Goal: Find contact information: Find contact information

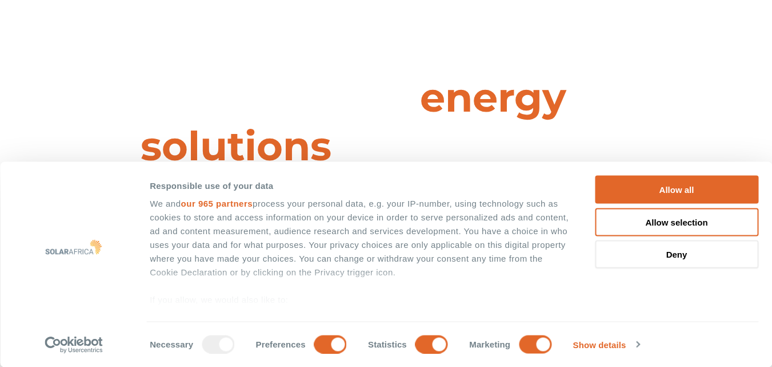
scroll to position [381, 0]
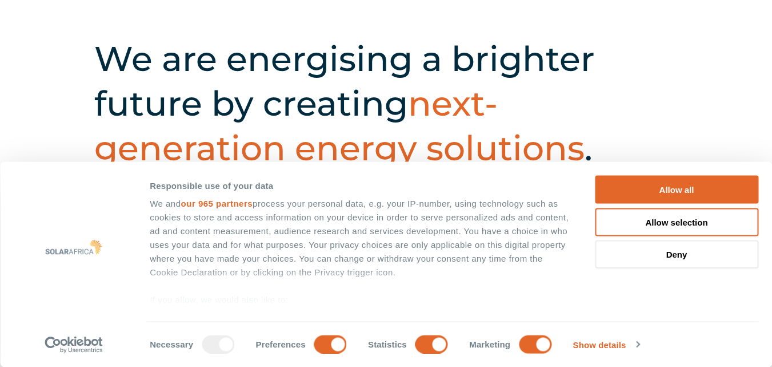
drag, startPoint x: 676, startPoint y: 182, endPoint x: 162, endPoint y: 133, distance: 517.0
click at [676, 185] on button "Allow all" at bounding box center [677, 190] width 164 height 28
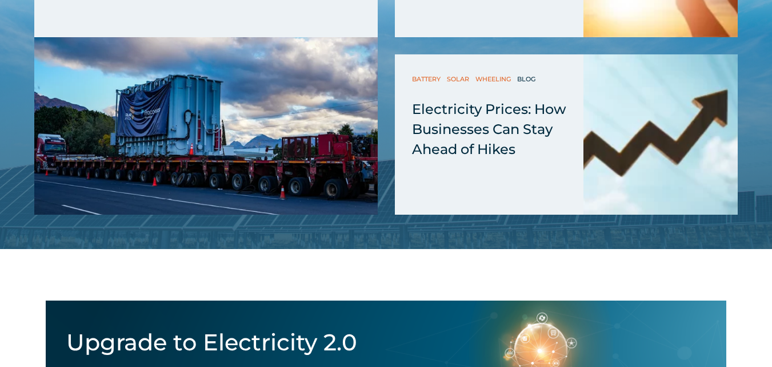
scroll to position [3865, 0]
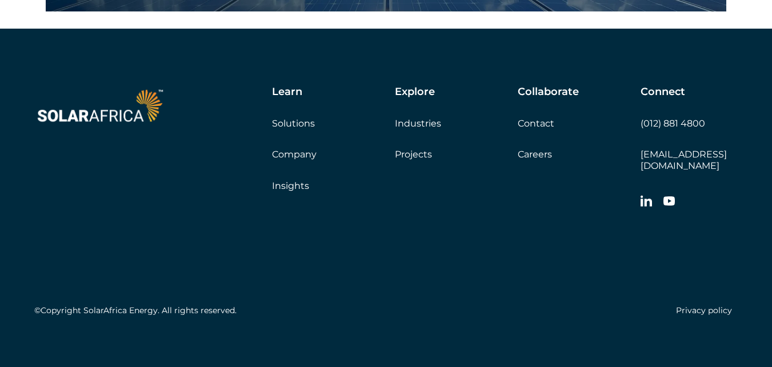
click at [528, 122] on link "Contact" at bounding box center [536, 123] width 37 height 11
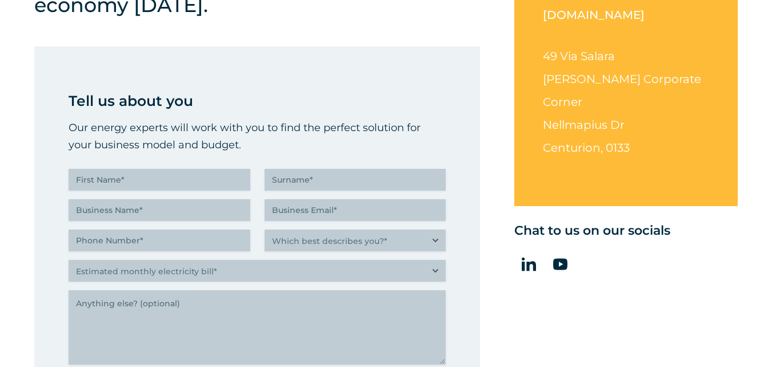
scroll to position [190, 0]
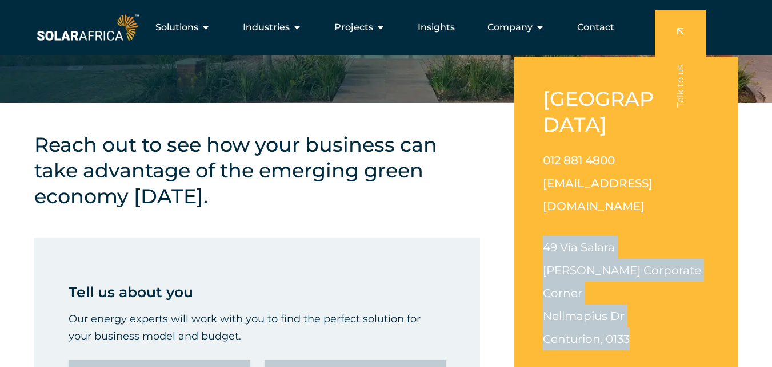
drag, startPoint x: 543, startPoint y: 198, endPoint x: 648, endPoint y: 261, distance: 123.1
click at [648, 261] on div "[GEOGRAPHIC_DATA] 012 881 4800 [EMAIL_ADDRESS][DOMAIN_NAME] [STREET_ADDRESS][PE…" at bounding box center [627, 227] width 224 height 340
copy p "[STREET_ADDRESS][PERSON_NAME][PERSON_NAME]"
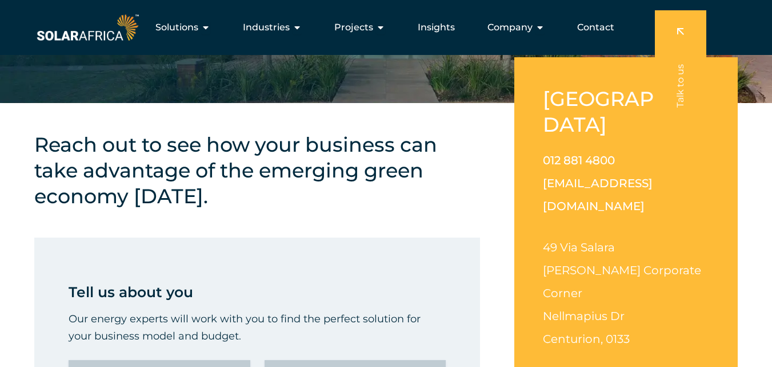
click at [578, 153] on link "012 881 4800" at bounding box center [579, 160] width 72 height 14
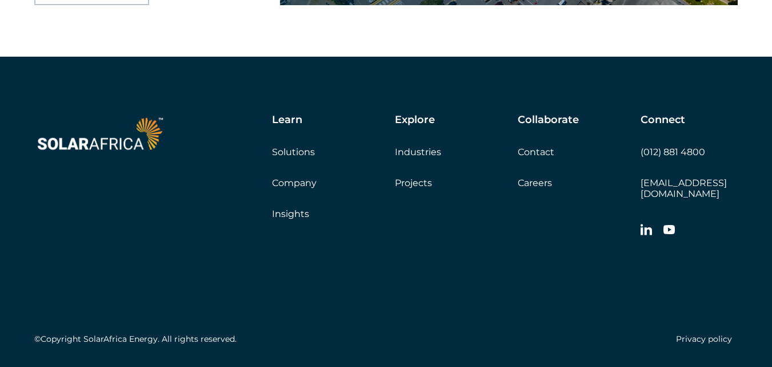
scroll to position [1913, 0]
